Goal: Task Accomplishment & Management: Complete application form

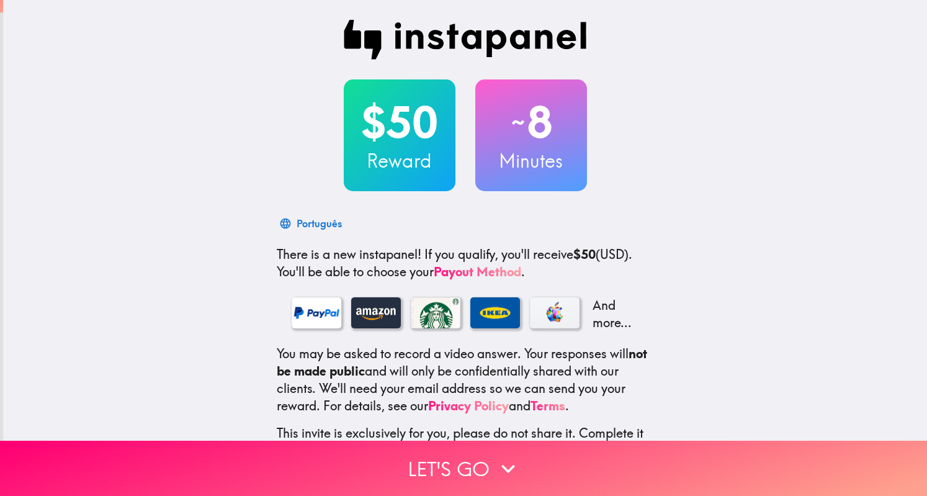
drag, startPoint x: 911, startPoint y: 21, endPoint x: 923, endPoint y: 154, distance: 133.9
click at [923, 154] on main "$50 Reward ~ 8 Minutes Português There is a new instapanel! If you qualify, you…" at bounding box center [463, 248] width 927 height 496
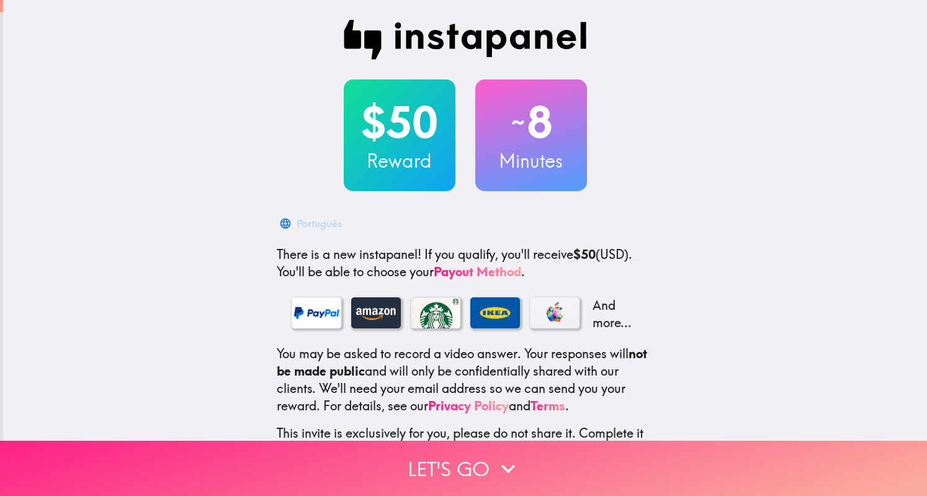
click at [452, 462] on button "Let's go" at bounding box center [463, 468] width 927 height 55
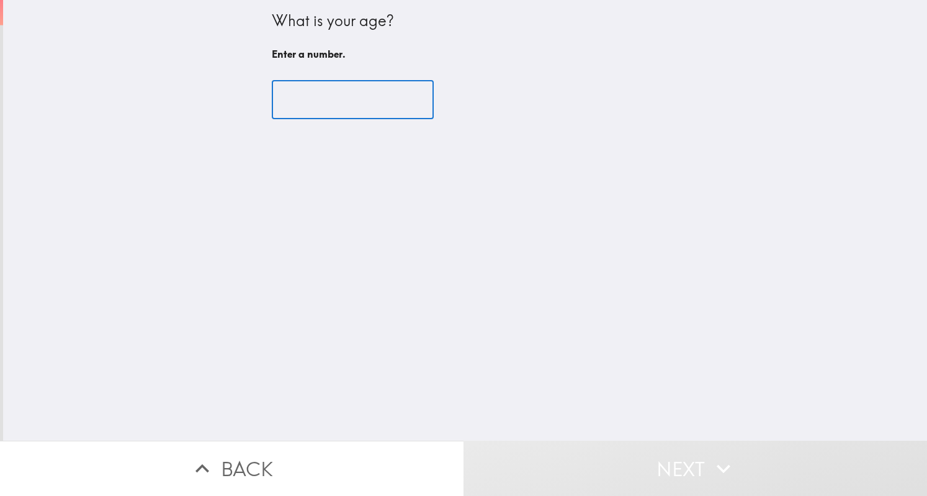
click at [302, 104] on input "number" at bounding box center [353, 100] width 162 height 38
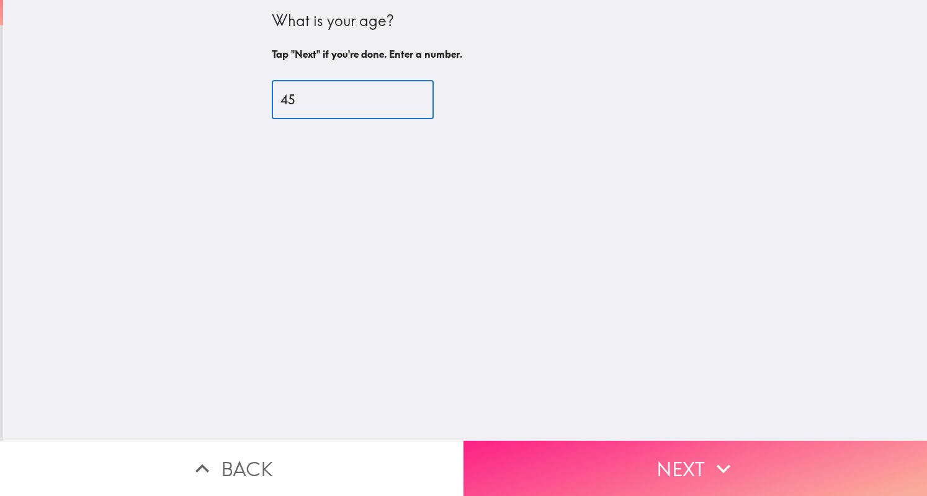
type input "45"
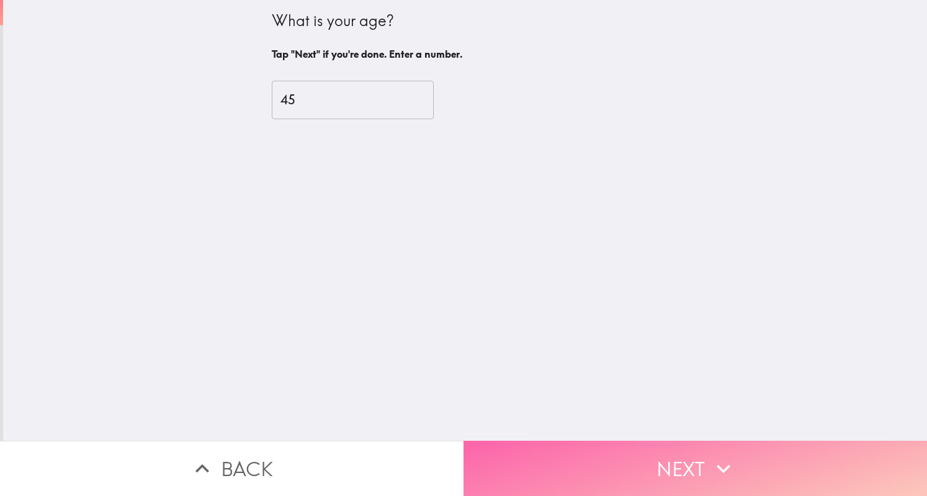
click at [695, 473] on button "Next" at bounding box center [694, 468] width 463 height 55
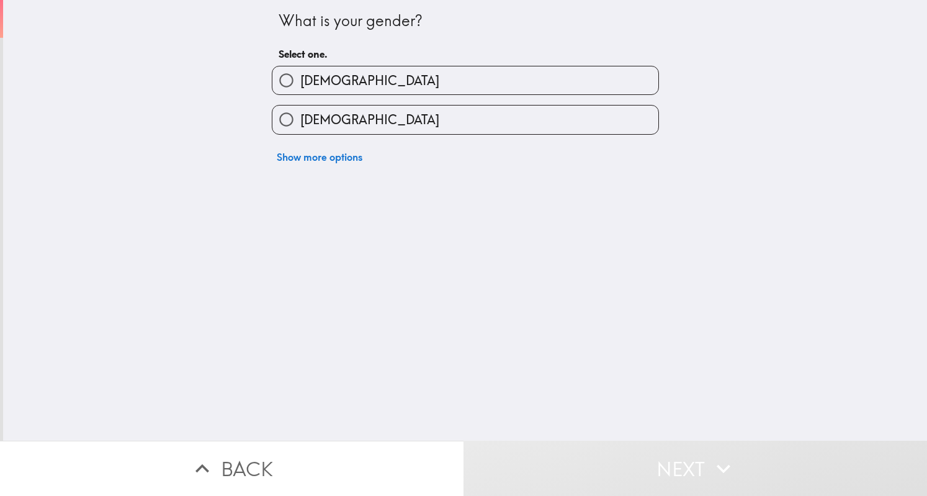
click at [392, 120] on label "[DEMOGRAPHIC_DATA]" at bounding box center [465, 119] width 386 height 28
click at [300, 120] on input "[DEMOGRAPHIC_DATA]" at bounding box center [286, 119] width 28 height 28
radio input "true"
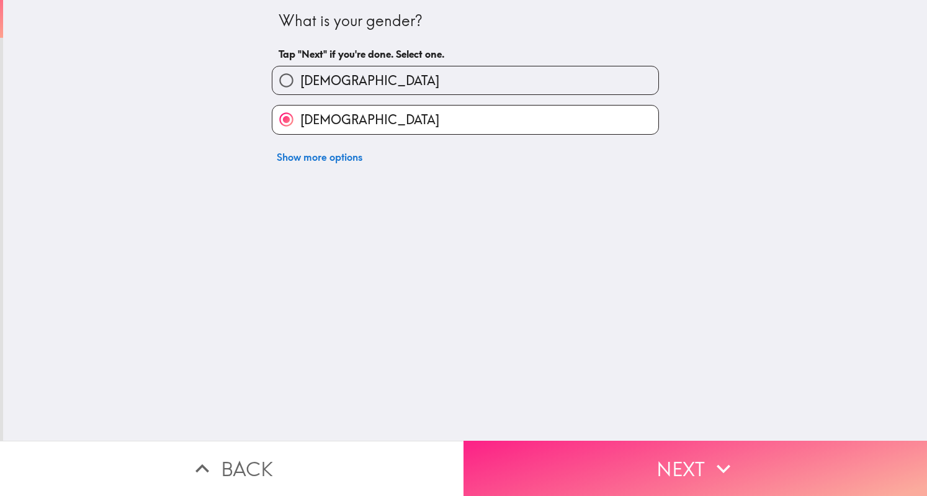
click at [597, 455] on button "Next" at bounding box center [694, 468] width 463 height 55
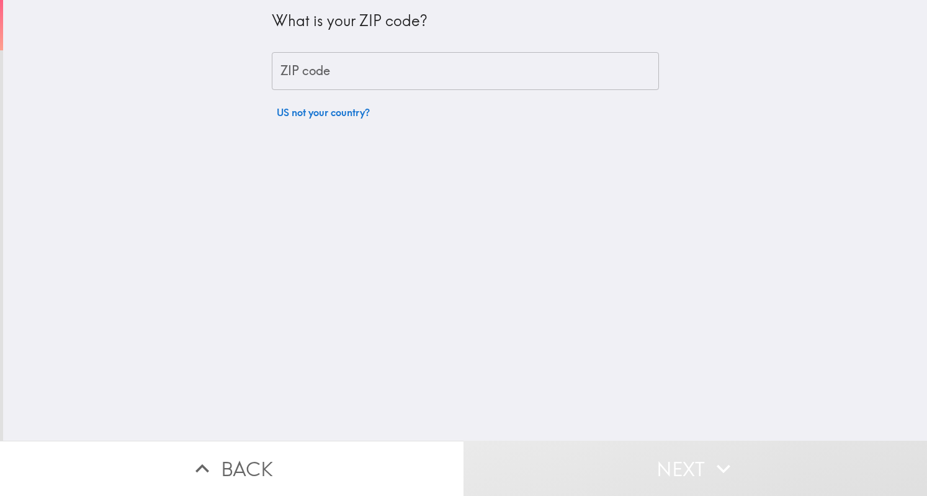
click at [462, 66] on input "ZIP code" at bounding box center [465, 71] width 387 height 38
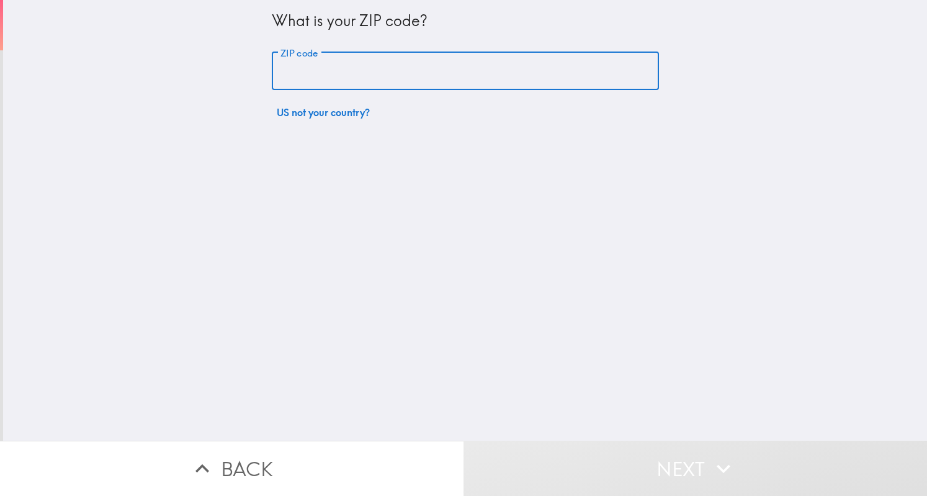
type input "21093"
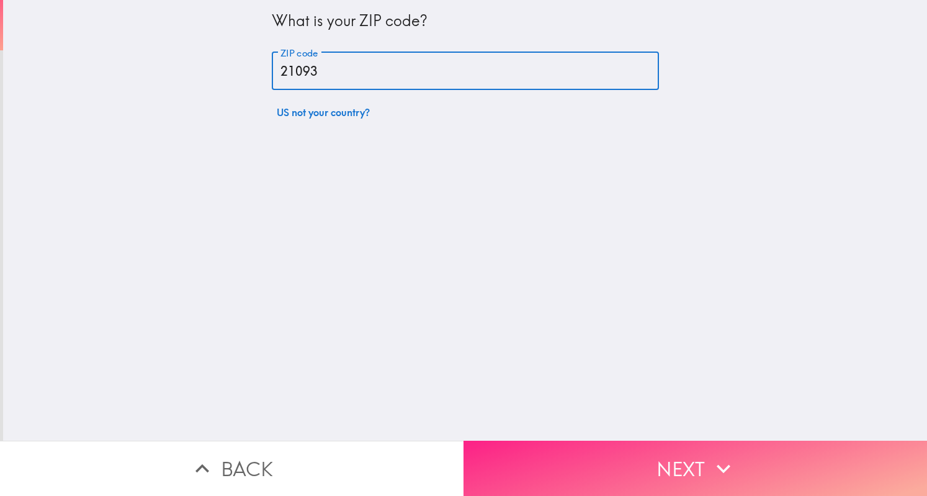
click at [690, 467] on button "Next" at bounding box center [694, 468] width 463 height 55
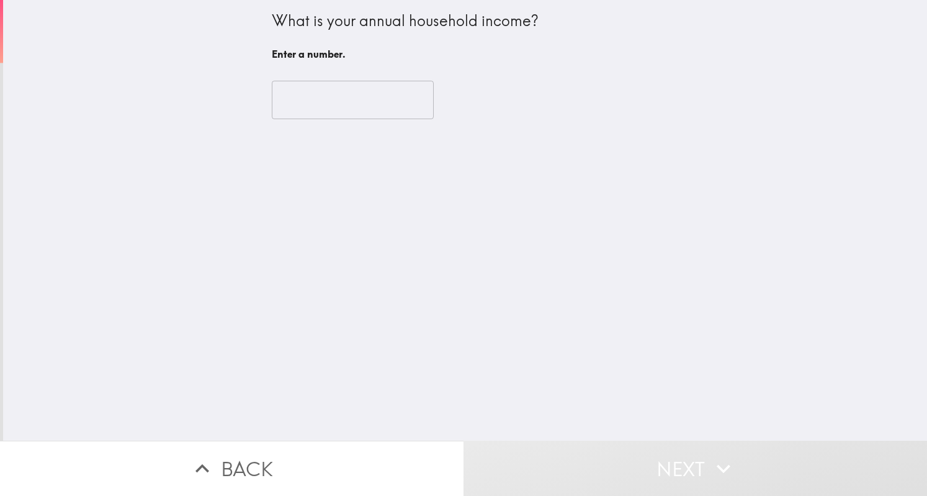
click at [382, 96] on input "number" at bounding box center [353, 100] width 162 height 38
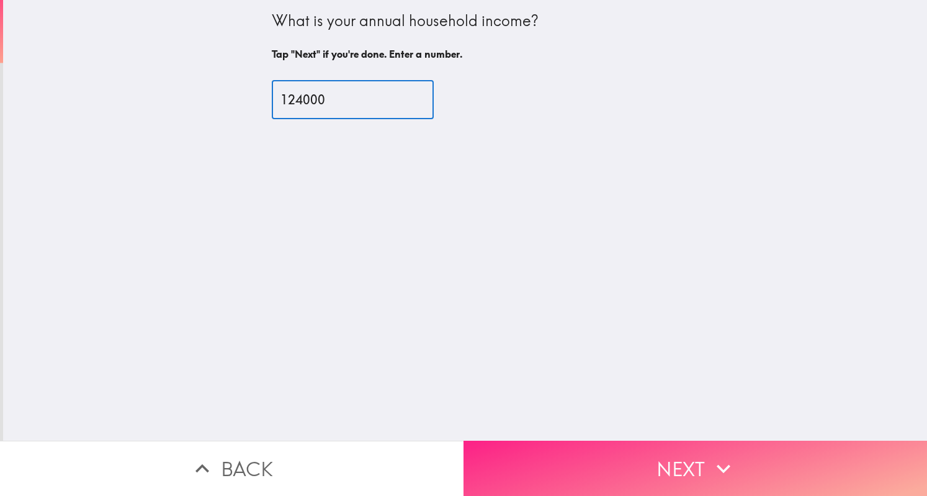
type input "124000"
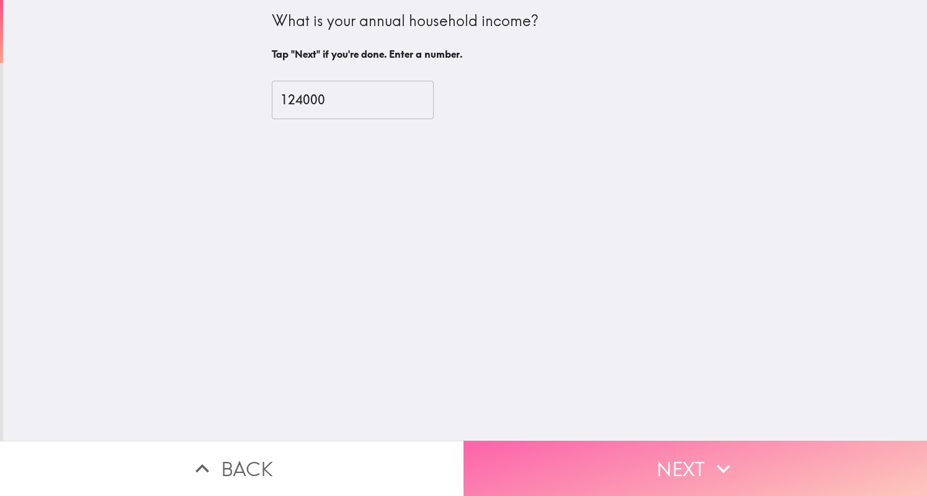
click at [578, 441] on button "Next" at bounding box center [694, 468] width 463 height 55
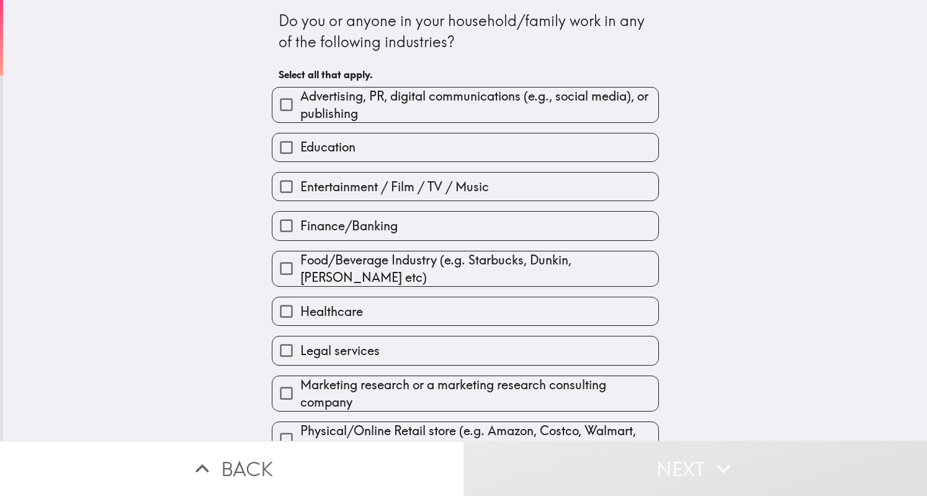
click at [398, 145] on label "Education" at bounding box center [465, 147] width 386 height 28
click at [300, 145] on input "Education" at bounding box center [286, 147] width 28 height 28
checkbox input "true"
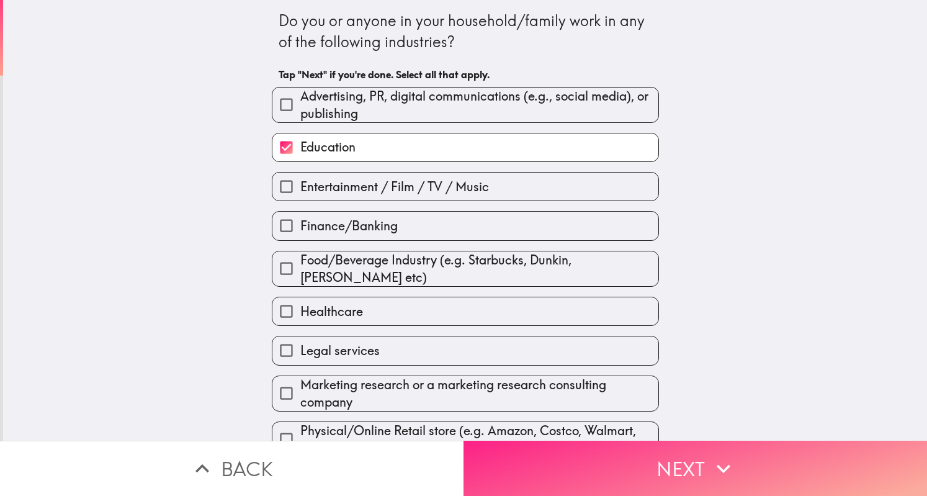
click at [647, 476] on button "Next" at bounding box center [694, 468] width 463 height 55
